Goal: Information Seeking & Learning: Learn about a topic

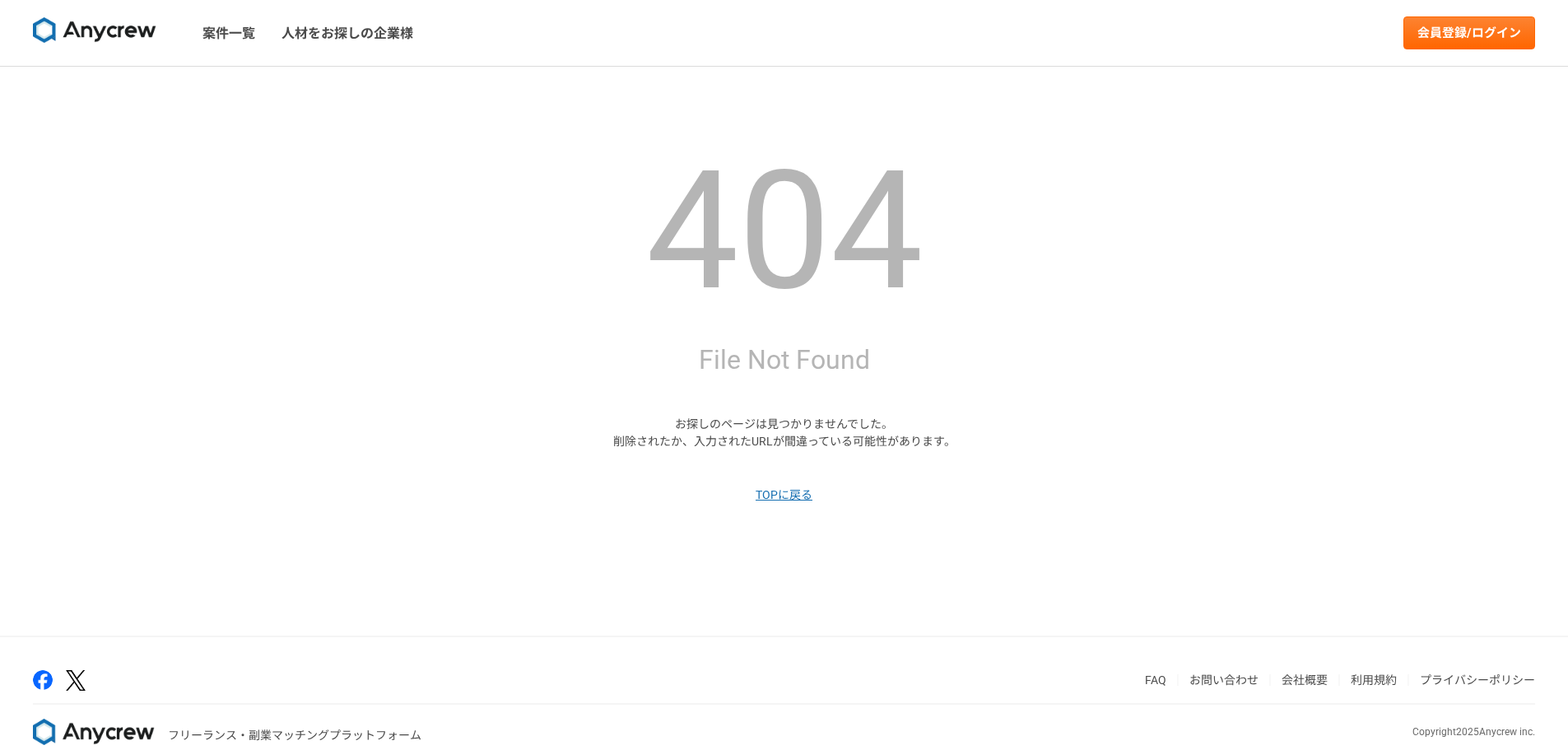
click at [112, 33] on img at bounding box center [94, 31] width 124 height 27
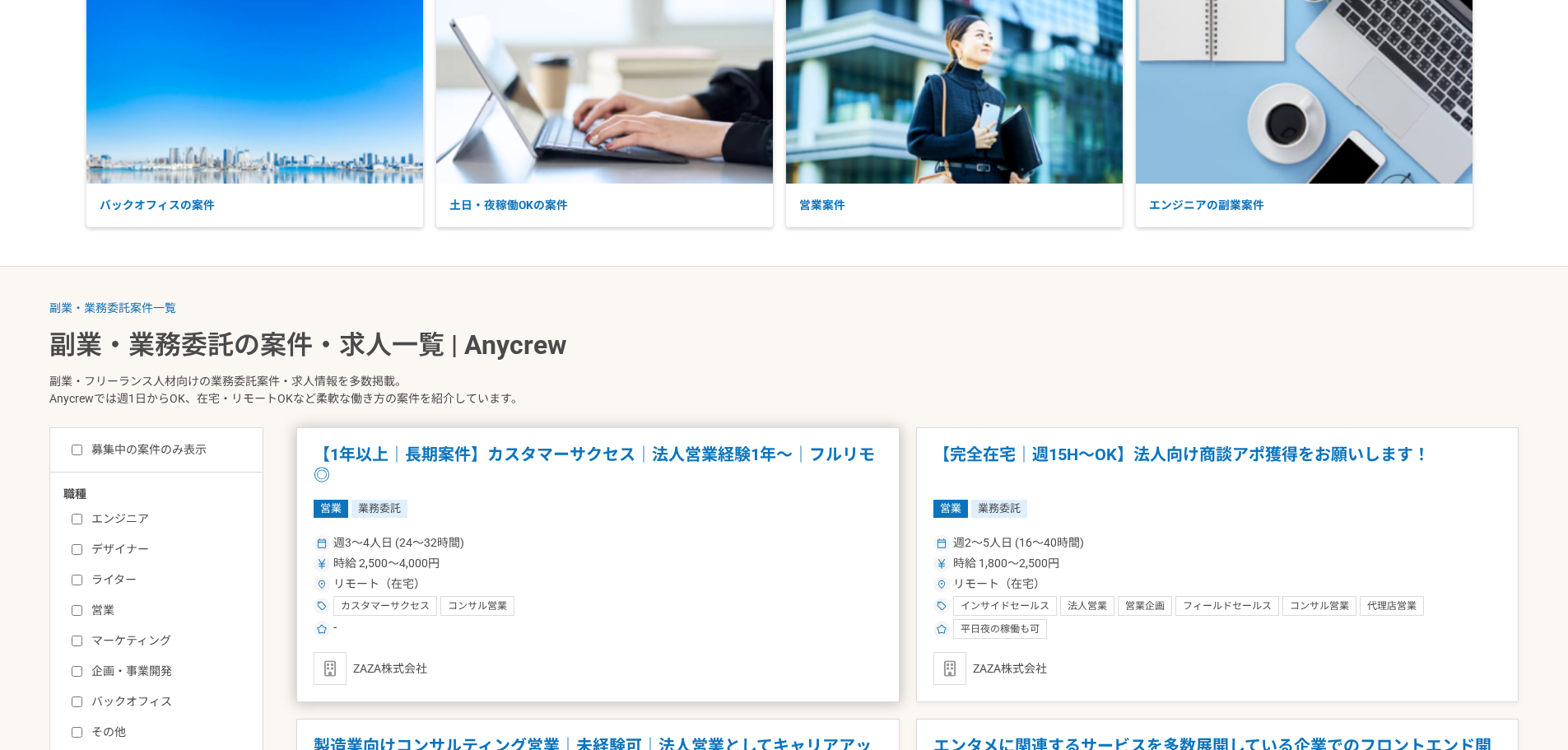
scroll to position [247, 0]
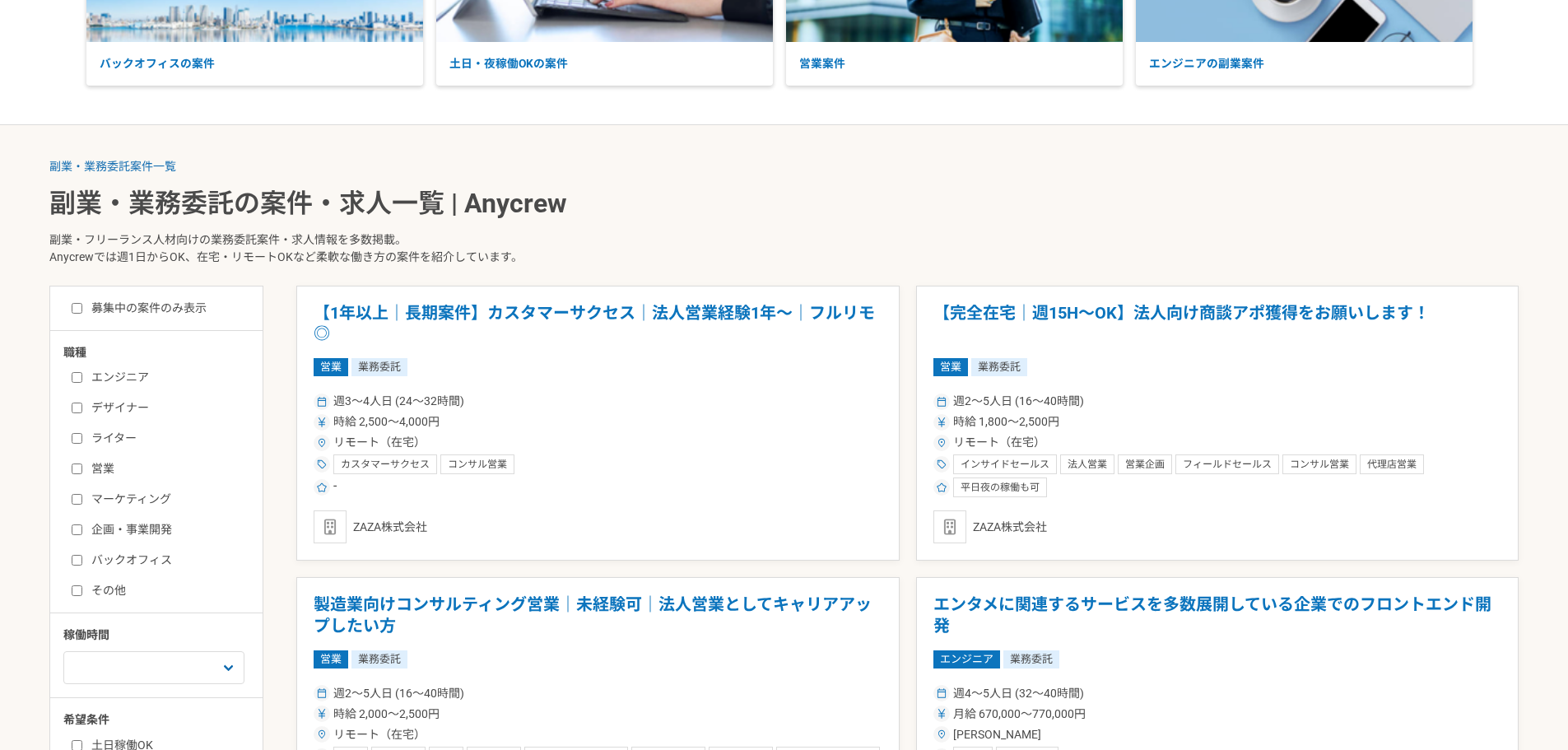
click at [84, 474] on label "営業" at bounding box center [166, 468] width 189 height 18
click at [82, 474] on input "営業" at bounding box center [77, 468] width 11 height 11
checkbox input "true"
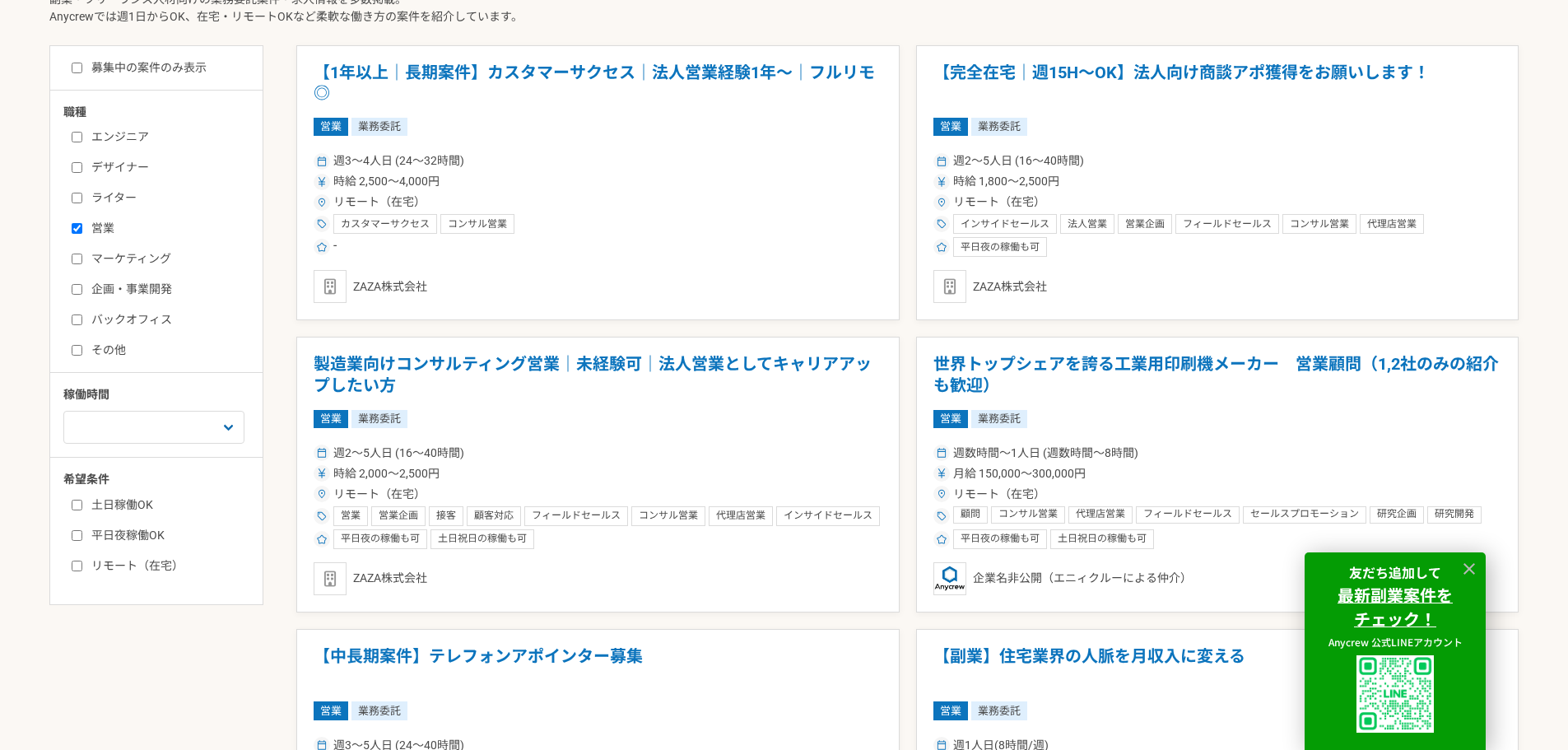
scroll to position [494, 0]
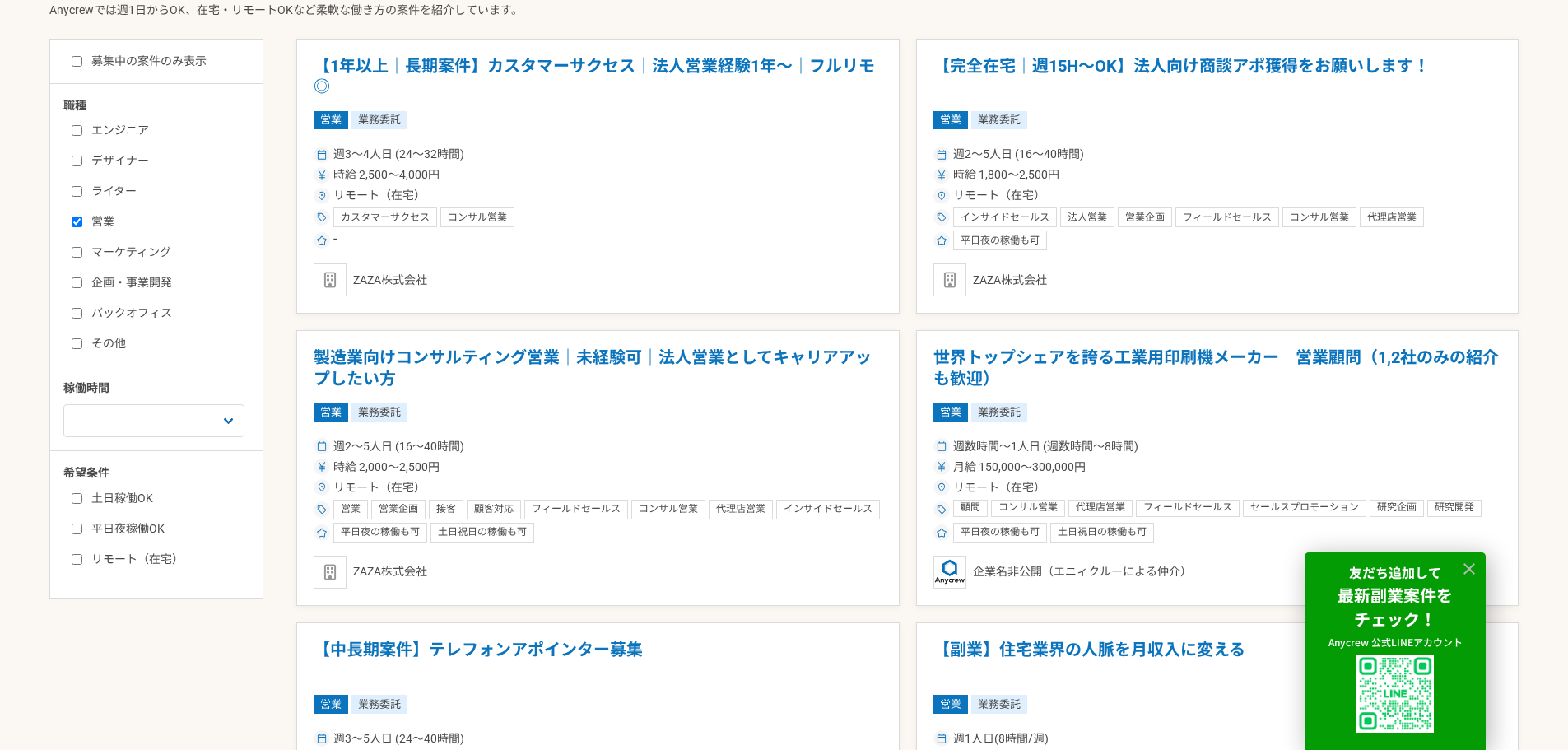
click at [84, 558] on label "リモート（在宅）" at bounding box center [166, 559] width 189 height 18
click at [82, 558] on input "リモート（在宅）" at bounding box center [77, 559] width 11 height 11
checkbox input "true"
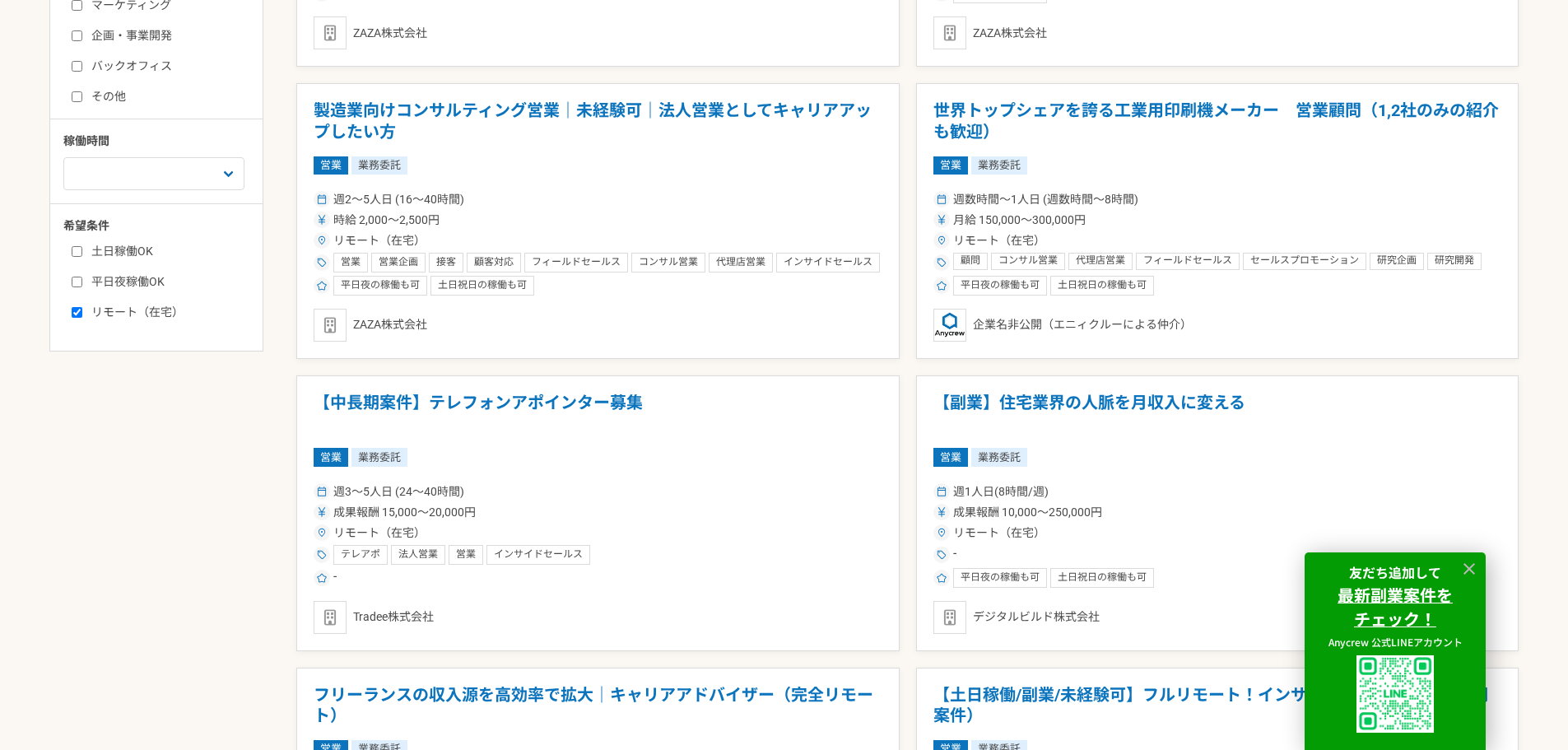
scroll to position [988, 0]
